Goal: Transaction & Acquisition: Book appointment/travel/reservation

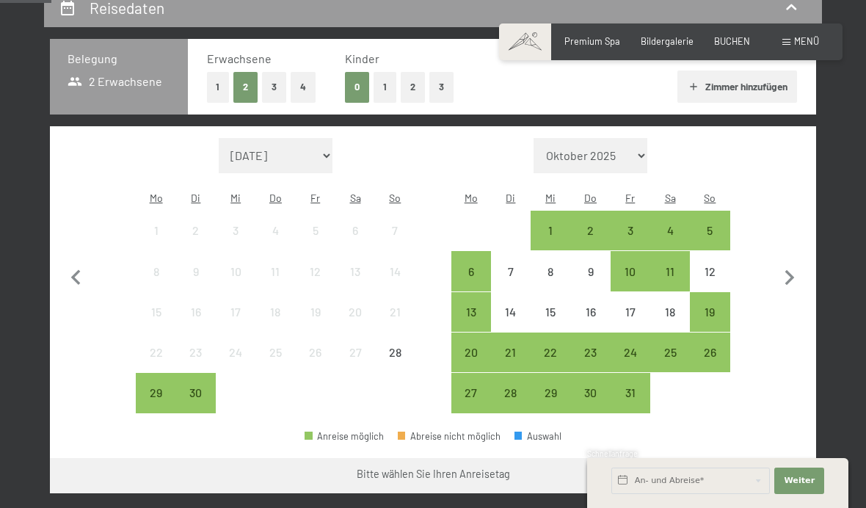
scroll to position [298, 0]
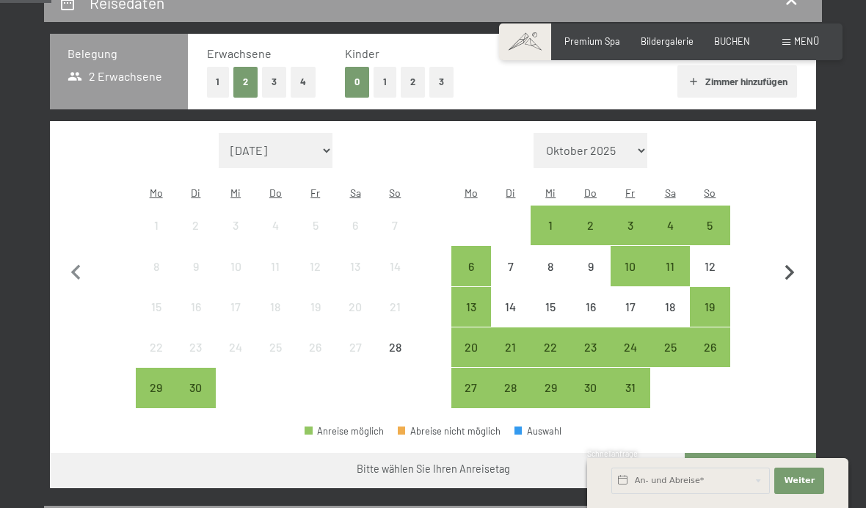
click at [785, 266] on icon "button" at bounding box center [790, 273] width 31 height 31
select select "2025-10-01"
select select "2025-11-01"
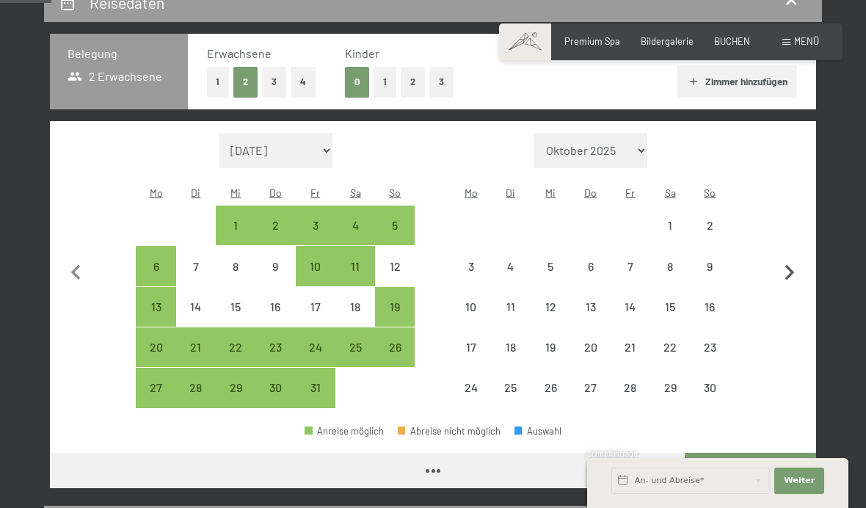
select select "2025-10-01"
select select "2025-11-01"
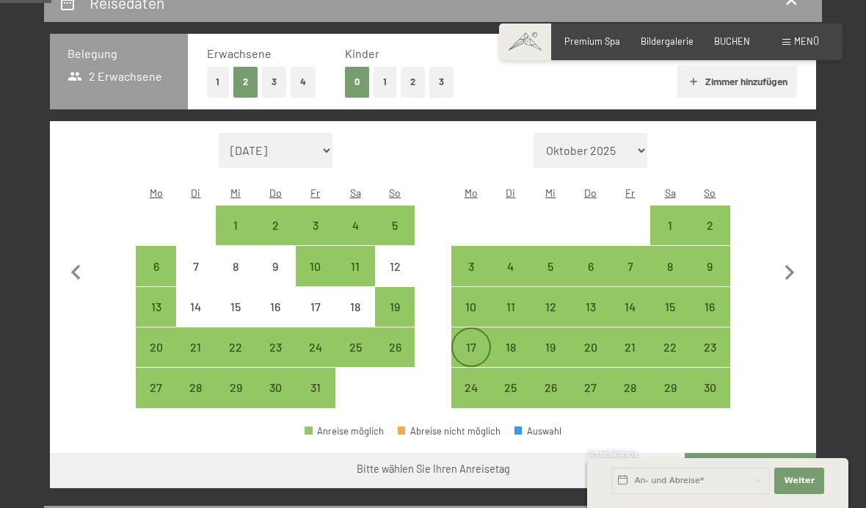
click at [479, 333] on div "17" at bounding box center [471, 347] width 37 height 37
select select "2025-10-01"
select select "2025-11-01"
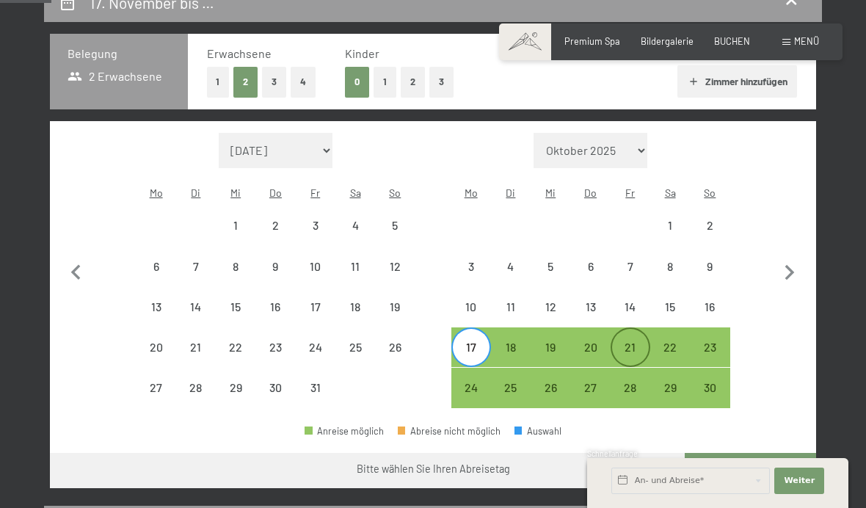
click at [635, 341] on div "21" at bounding box center [630, 359] width 37 height 37
select select "2025-10-01"
select select "2025-11-01"
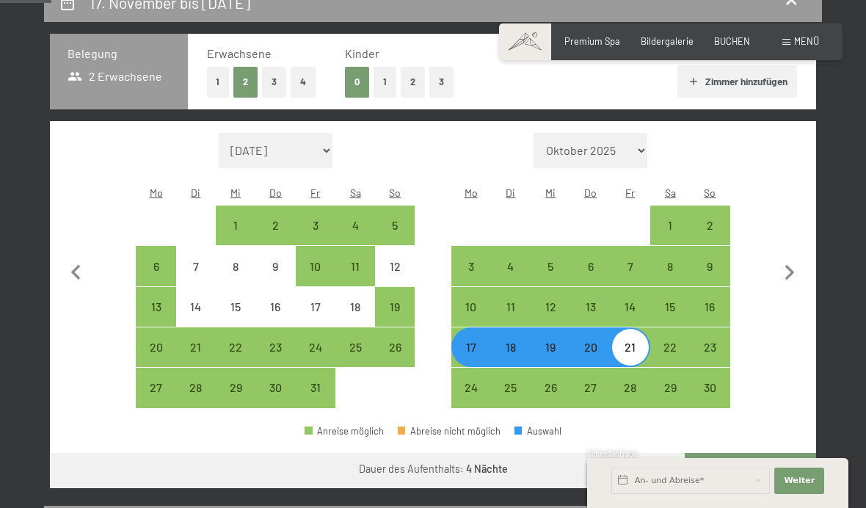
click at [775, 463] on button "Weiter zu „Zimmer“" at bounding box center [750, 470] width 131 height 35
select select "2025-10-01"
select select "2025-11-01"
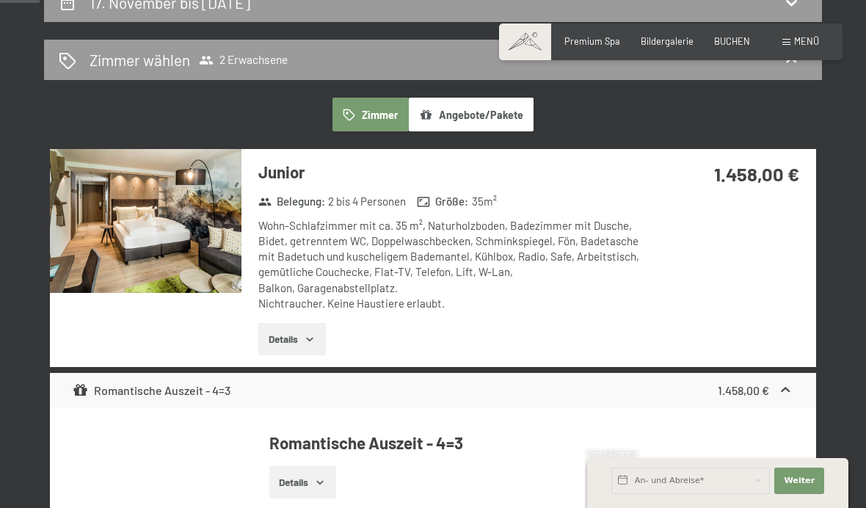
scroll to position [279, 0]
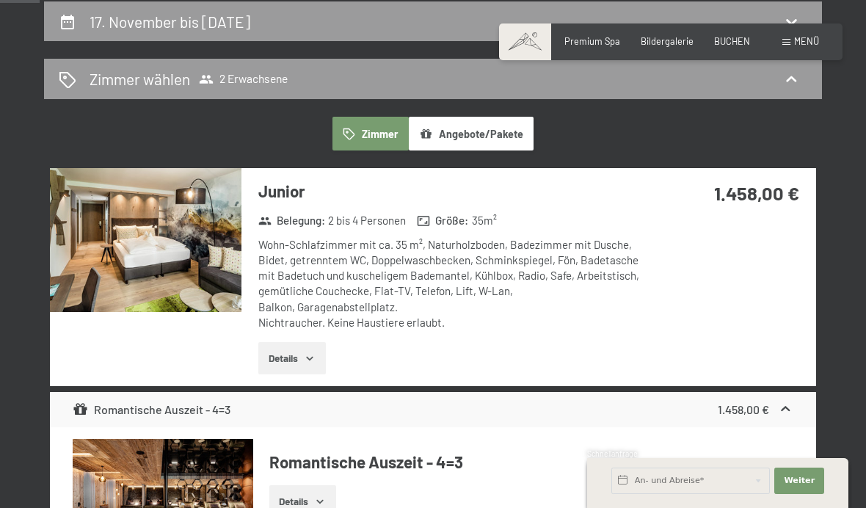
click at [311, 362] on button "Details" at bounding box center [291, 358] width 67 height 32
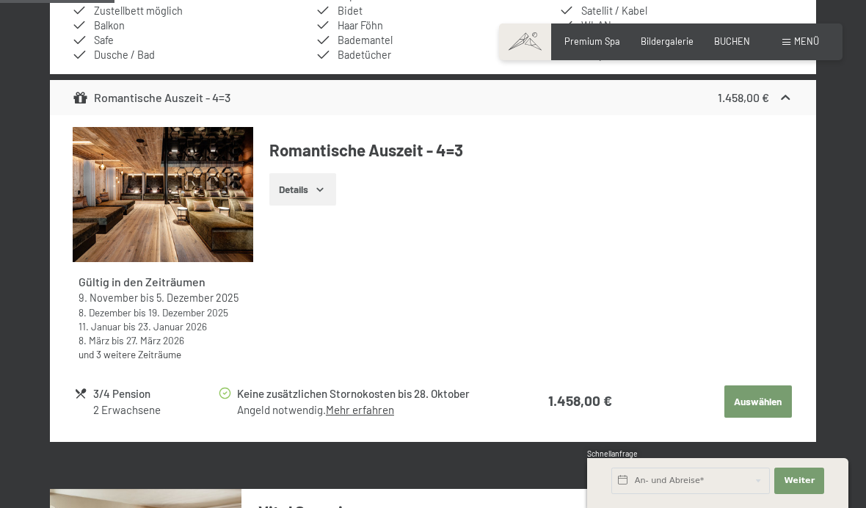
scroll to position [766, 0]
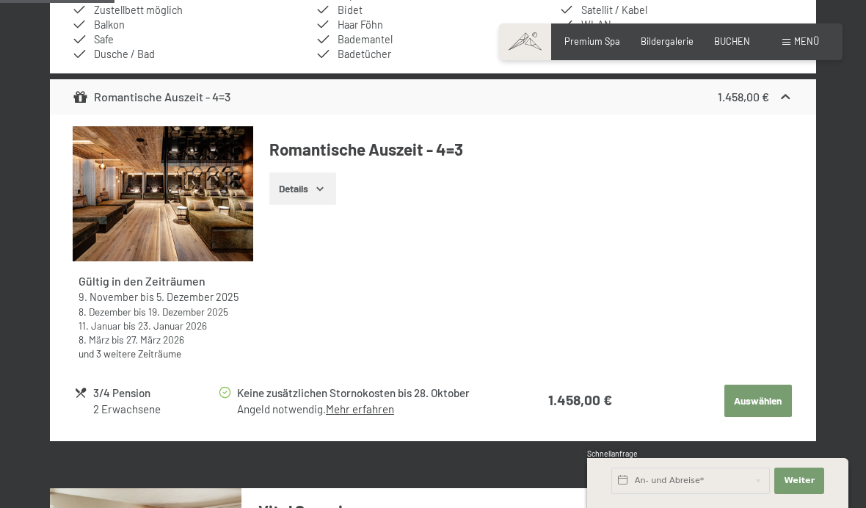
click at [325, 183] on icon "button" at bounding box center [320, 189] width 12 height 12
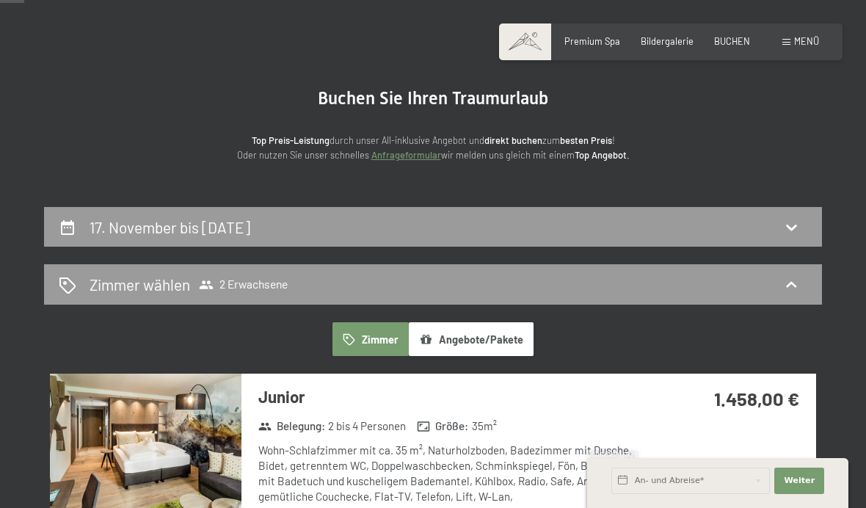
scroll to position [0, 0]
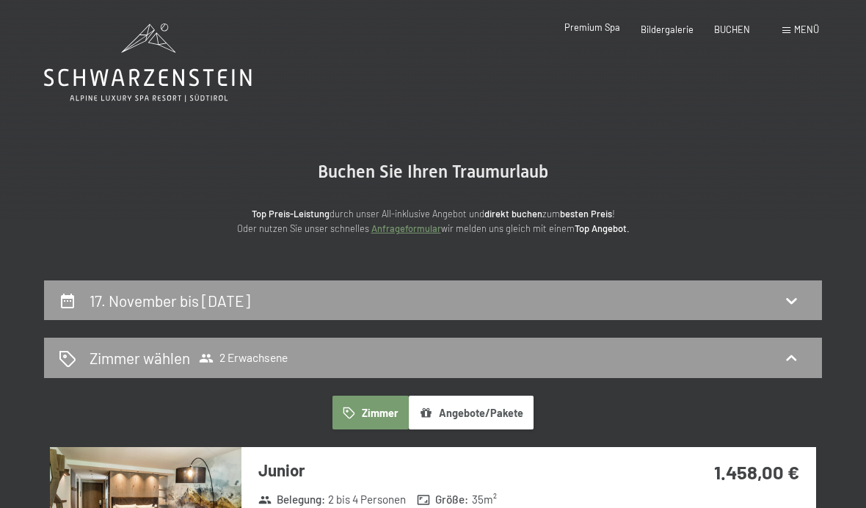
click at [599, 30] on span "Premium Spa" at bounding box center [593, 27] width 56 height 12
